Goal: Information Seeking & Learning: Learn about a topic

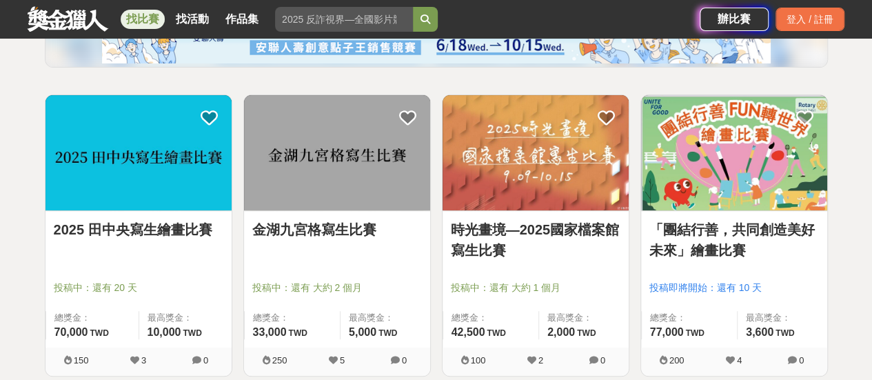
drag, startPoint x: 552, startPoint y: 156, endPoint x: 641, endPoint y: 56, distance: 134.2
click at [640, 53] on img at bounding box center [436, 32] width 668 height 62
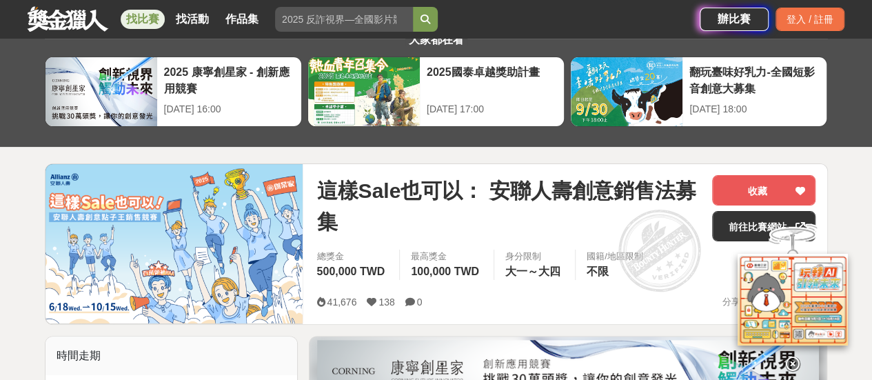
scroll to position [69, 0]
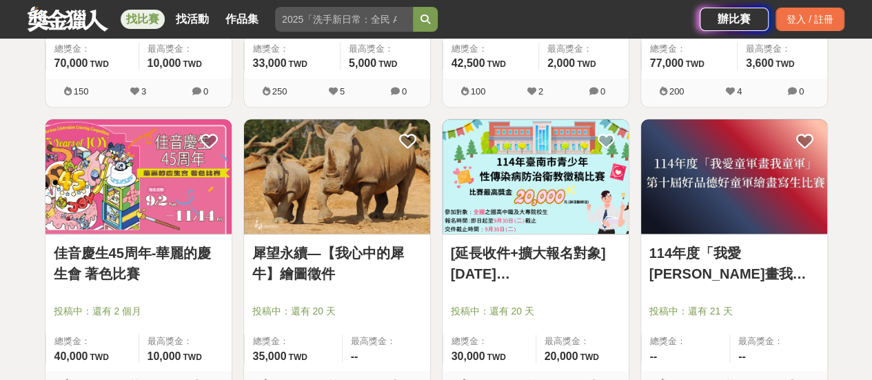
scroll to position [551, 0]
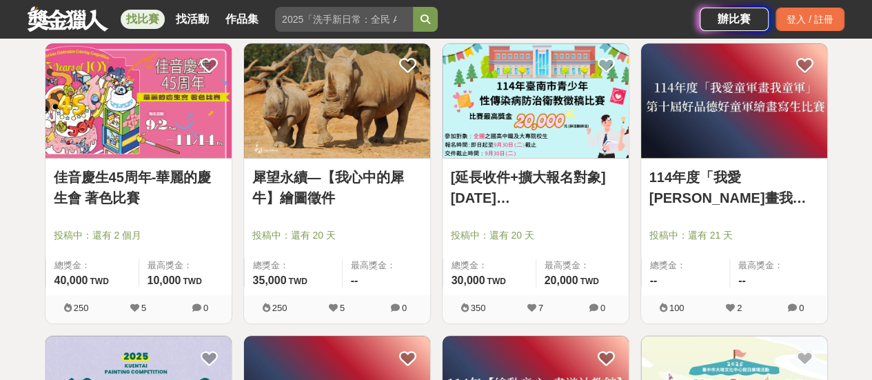
click at [165, 128] on img at bounding box center [138, 100] width 186 height 115
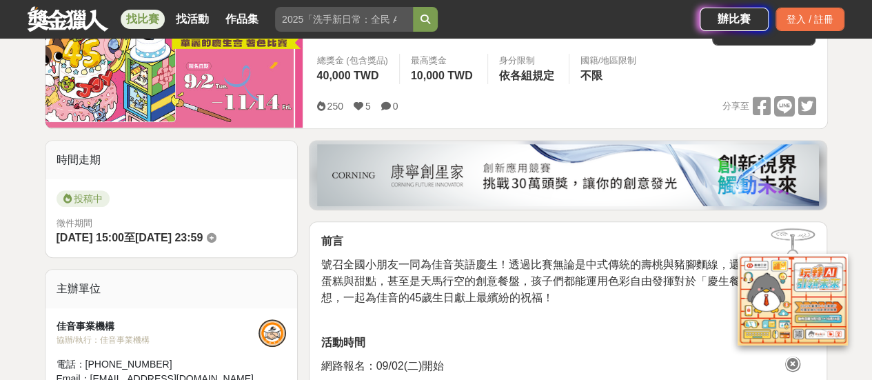
scroll to position [482, 0]
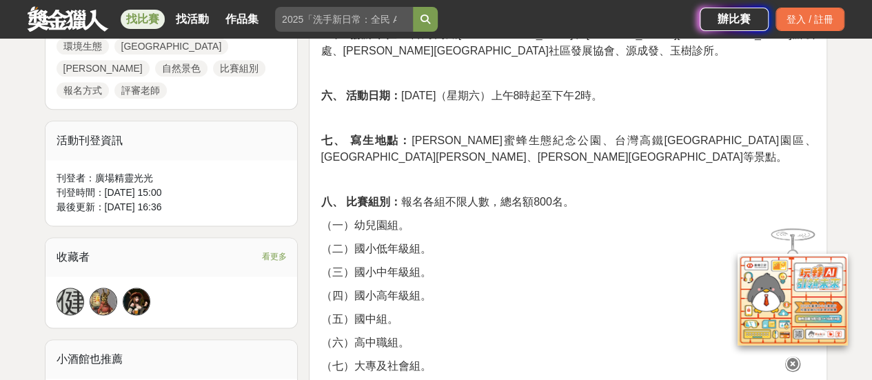
scroll to position [758, 0]
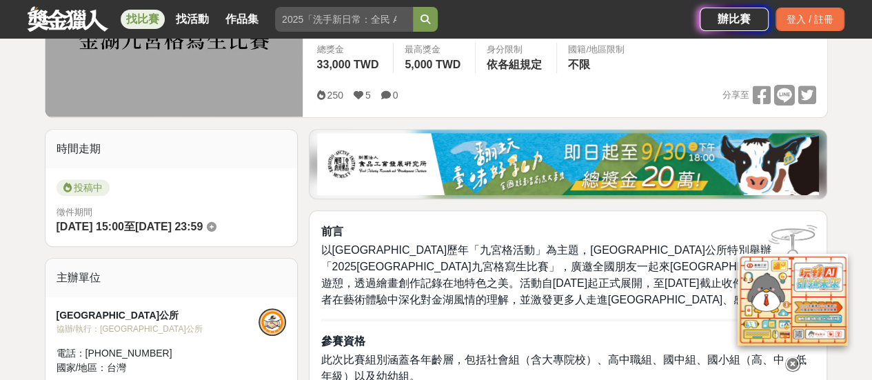
scroll to position [276, 0]
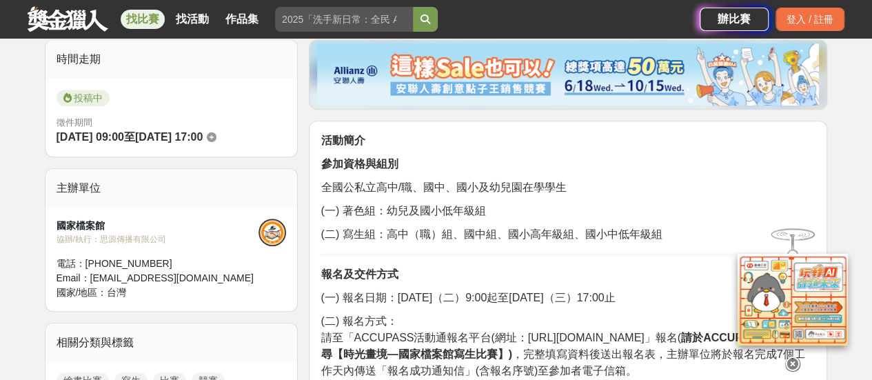
scroll to position [344, 0]
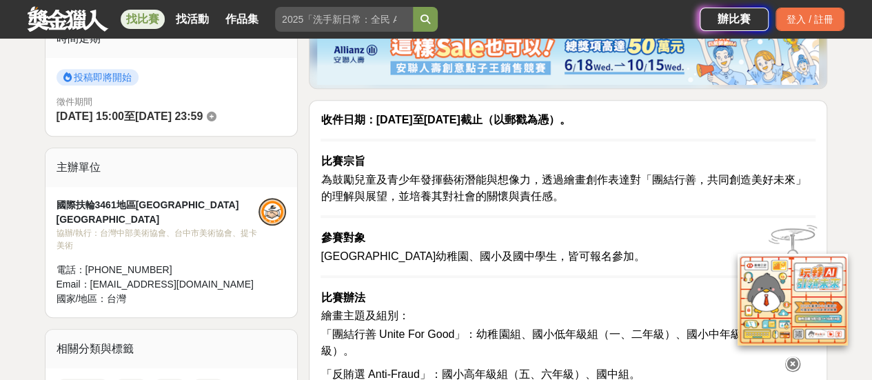
scroll to position [482, 0]
